Goal: Task Accomplishment & Management: Complete application form

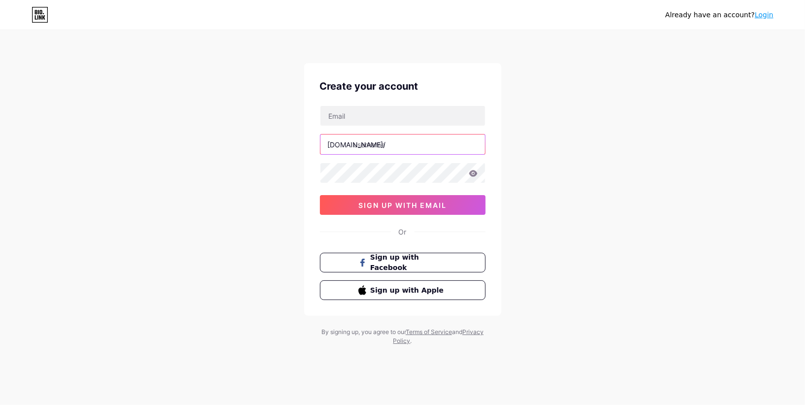
click at [403, 138] on input "text" at bounding box center [403, 145] width 165 height 20
paste input "americandrivingacademy"
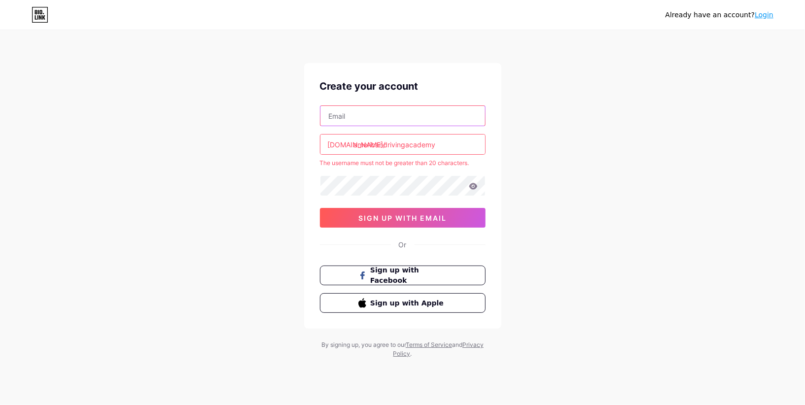
click at [369, 115] on input "text" at bounding box center [403, 116] width 165 height 20
click at [663, 117] on div "Already have an account? Login Create your account [DOMAIN_NAME]/ americandrivi…" at bounding box center [402, 195] width 805 height 390
click at [450, 142] on input "americandrivingacademy" at bounding box center [403, 145] width 165 height 20
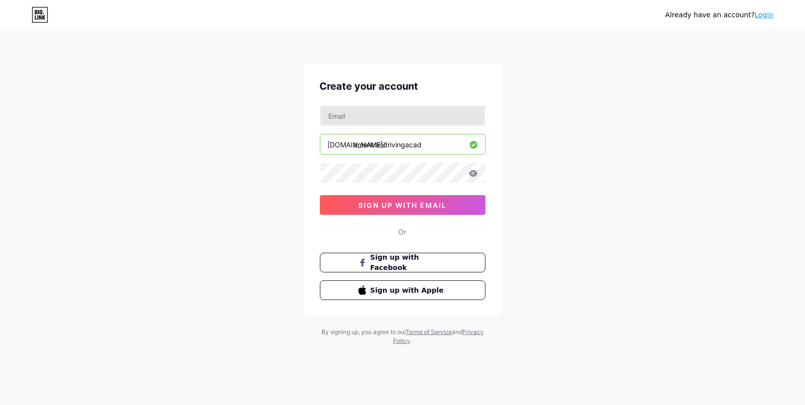
type input "americandrivingacad"
click at [383, 116] on input "text" at bounding box center [403, 116] width 165 height 20
paste input "[EMAIL_ADDRESS][DOMAIN_NAME]"
type input "[EMAIL_ADDRESS][DOMAIN_NAME]"
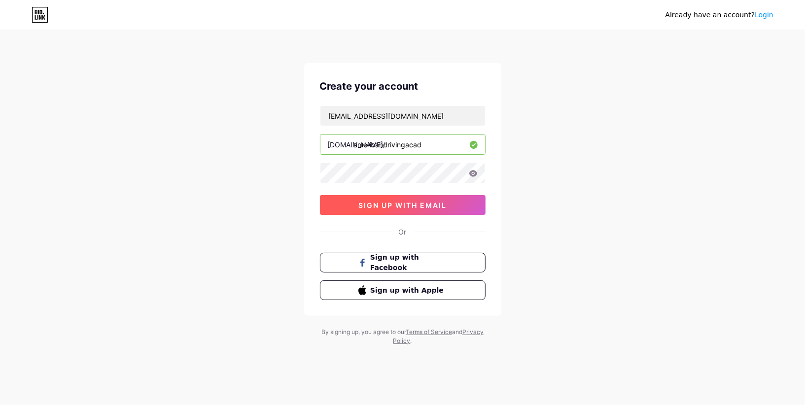
click at [417, 207] on span "sign up with email" at bounding box center [403, 205] width 88 height 8
